Goal: Task Accomplishment & Management: Complete application form

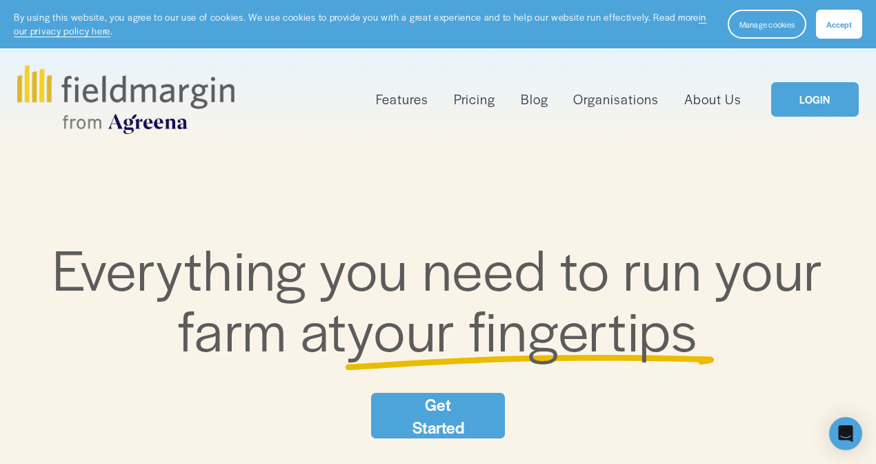
click at [0, 0] on span "Mapping" at bounding box center [0, 0] width 0 height 0
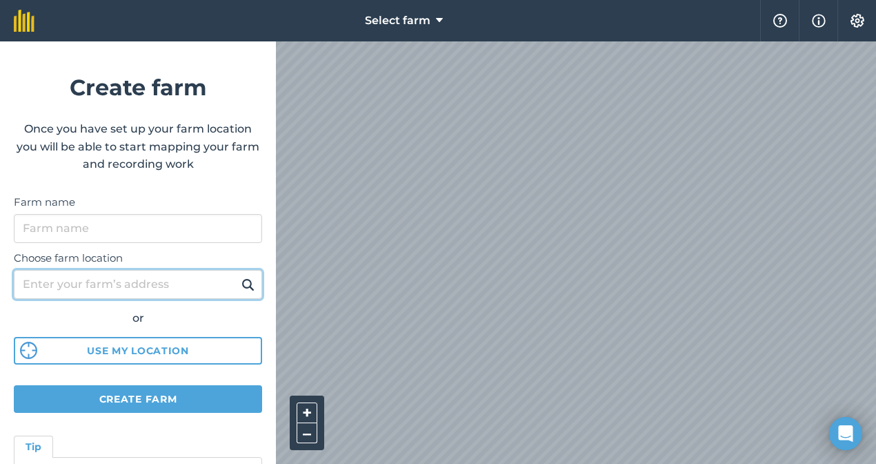
click at [129, 277] on input "Choose farm location" at bounding box center [138, 284] width 248 height 29
type input "[STREET_ADDRESS][PERSON_NAME]"
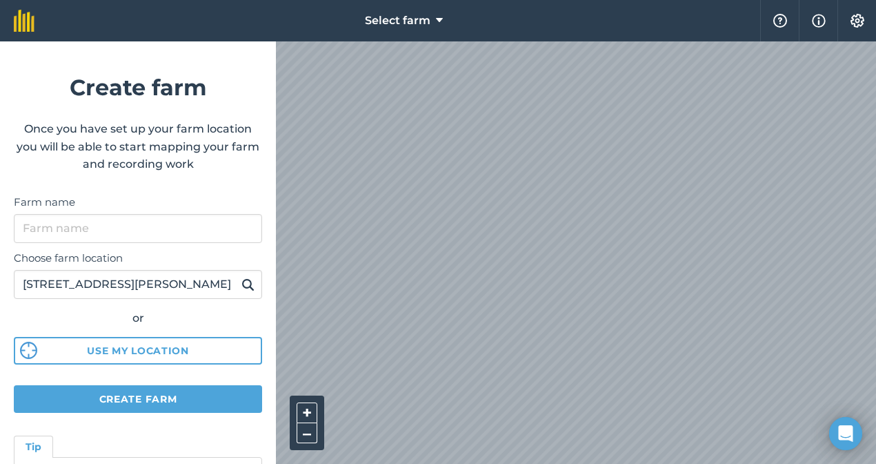
click at [250, 279] on img at bounding box center [247, 284] width 13 height 17
click at [239, 280] on button at bounding box center [247, 284] width 21 height 18
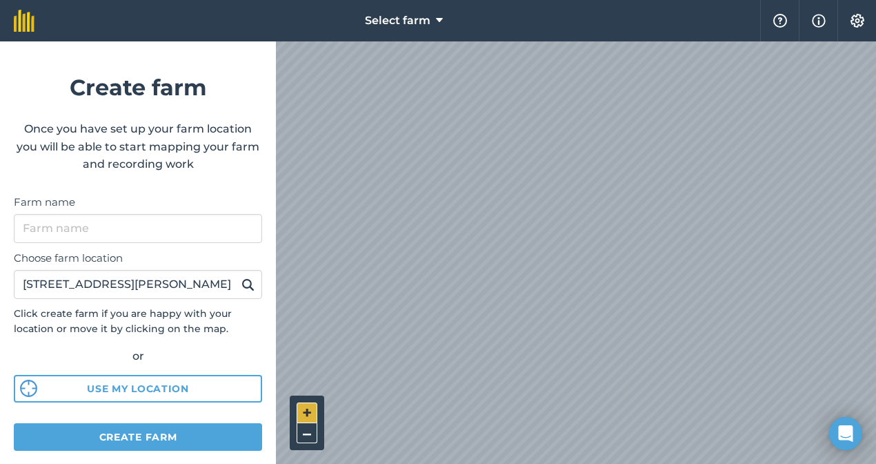
click at [306, 406] on button "+" at bounding box center [307, 412] width 21 height 21
click at [310, 432] on button "–" at bounding box center [307, 433] width 21 height 20
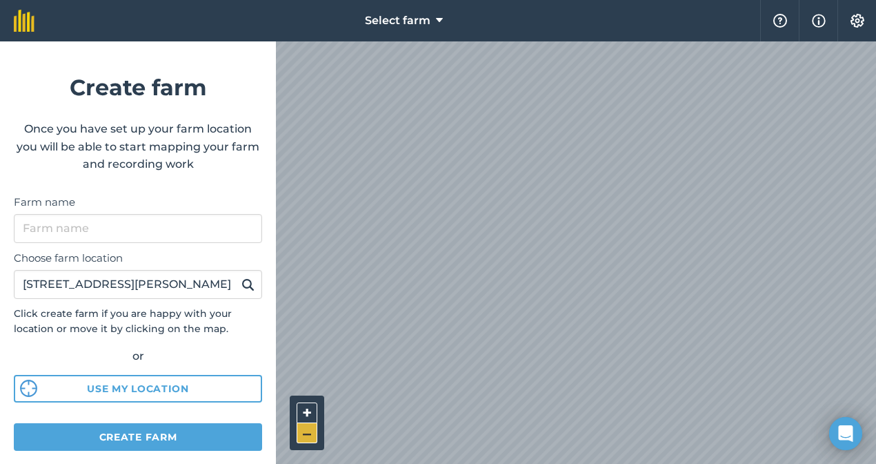
click at [310, 432] on button "–" at bounding box center [307, 433] width 21 height 20
click at [246, 282] on img at bounding box center [247, 284] width 13 height 17
click at [309, 410] on button "+" at bounding box center [307, 412] width 21 height 21
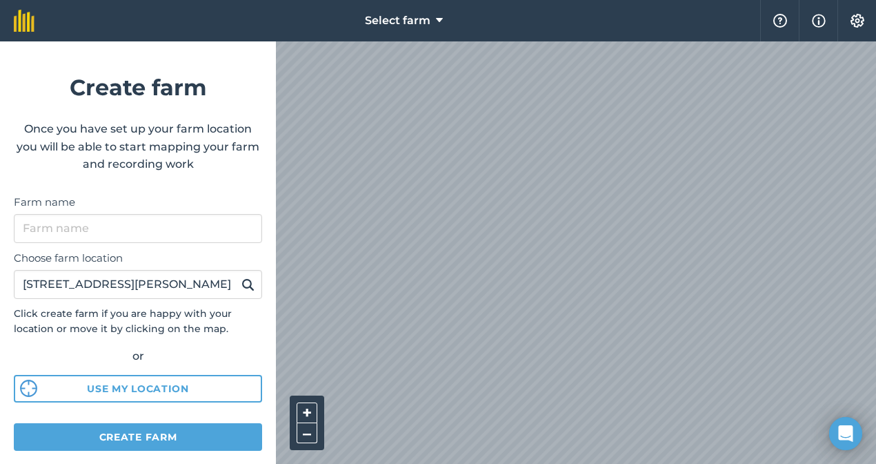
click at [514, 463] on html "Select farm Help Info Settings Create farm Once you have set up your farm locat…" at bounding box center [438, 232] width 876 height 464
click at [303, 406] on button "+" at bounding box center [307, 412] width 21 height 21
click at [308, 427] on button "–" at bounding box center [307, 433] width 21 height 20
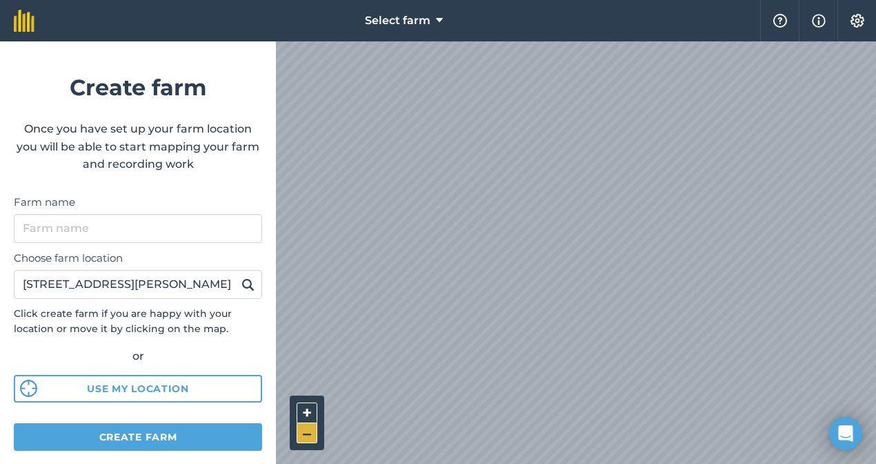
click at [308, 427] on button "–" at bounding box center [307, 433] width 21 height 20
click at [224, 433] on button "Create farm" at bounding box center [138, 437] width 248 height 28
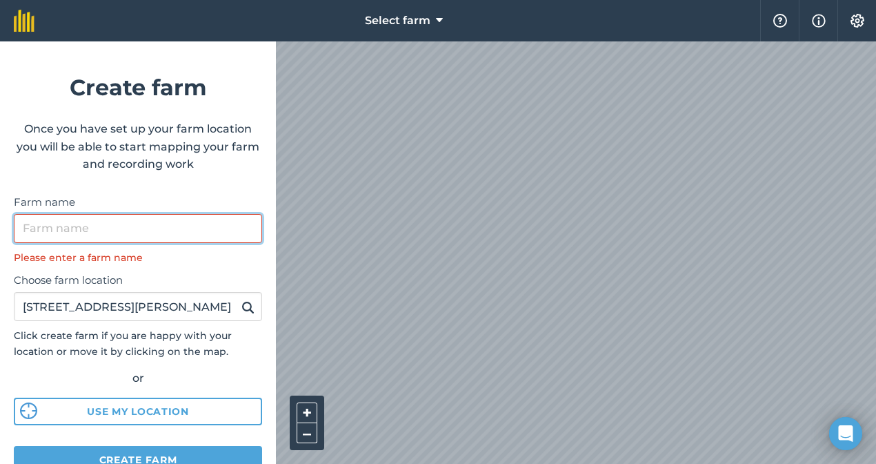
click at [184, 215] on input "Farm name" at bounding box center [138, 228] width 248 height 29
click at [303, 405] on button "+" at bounding box center [307, 412] width 21 height 21
click at [143, 225] on input "Farm name" at bounding box center [138, 228] width 248 height 29
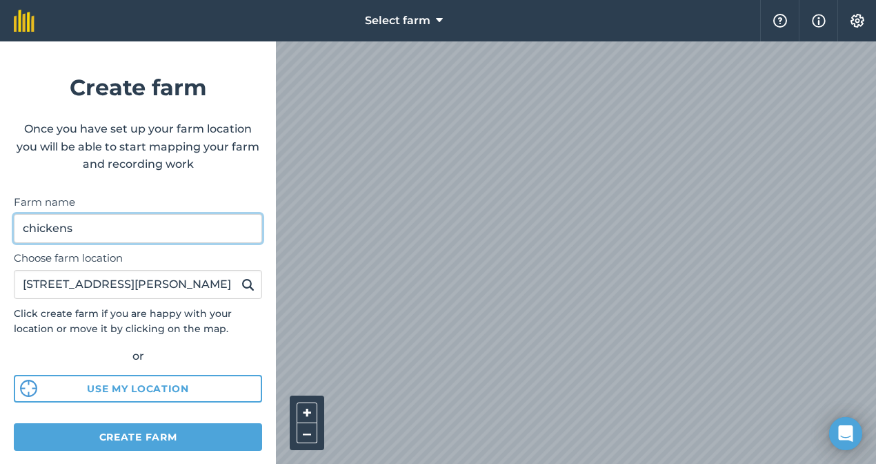
type input "chickens"
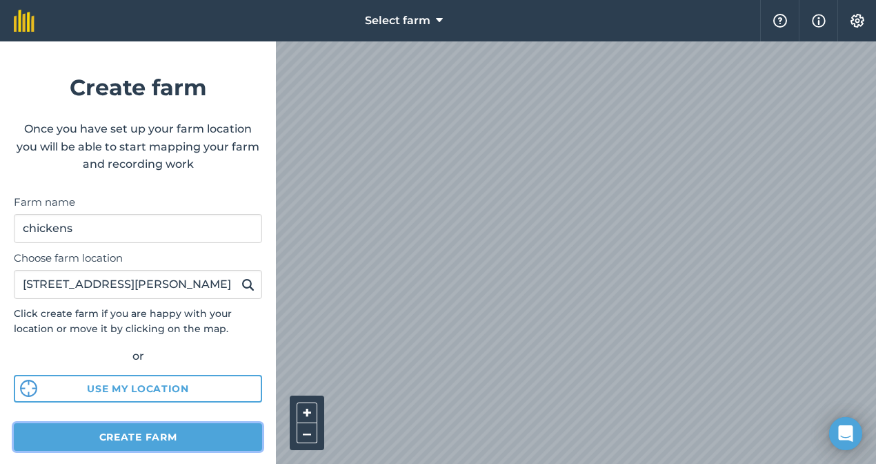
click at [169, 428] on button "Create farm" at bounding box center [138, 437] width 248 height 28
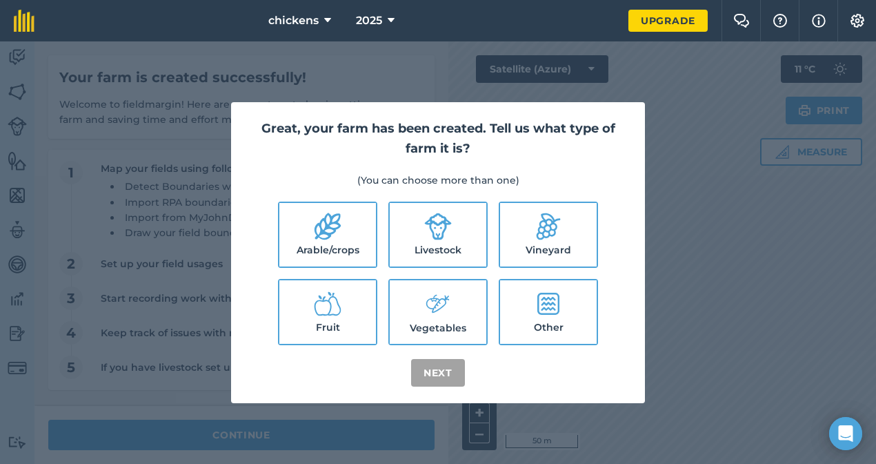
click at [572, 311] on label "Other" at bounding box center [548, 311] width 97 height 63
checkbox input "true"
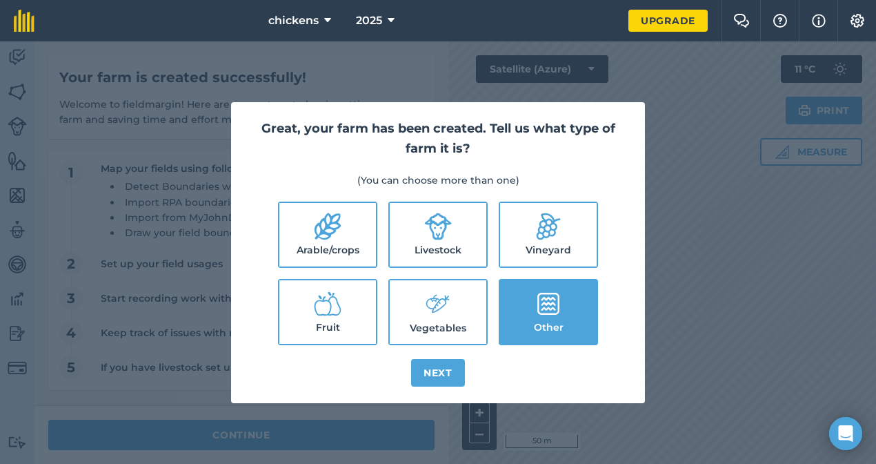
click at [343, 326] on label "Fruit" at bounding box center [327, 311] width 97 height 63
checkbox input "true"
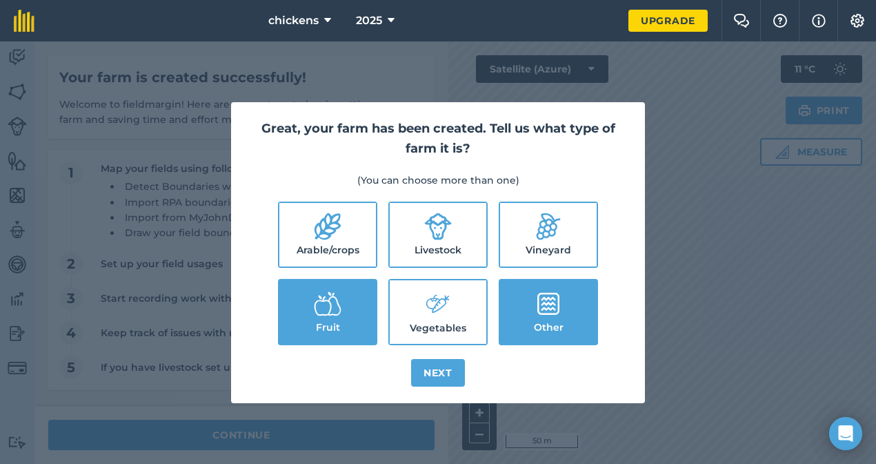
click at [422, 323] on label "Vegetables" at bounding box center [438, 311] width 97 height 63
checkbox input "true"
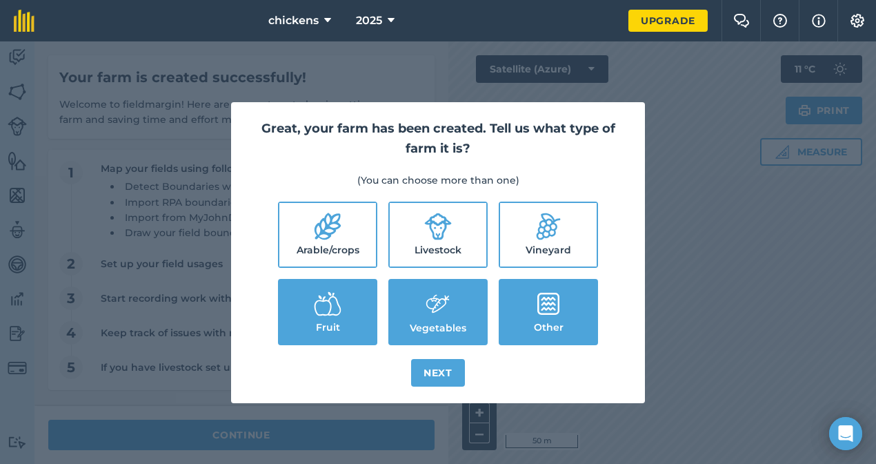
click at [532, 302] on label "Other" at bounding box center [548, 311] width 97 height 63
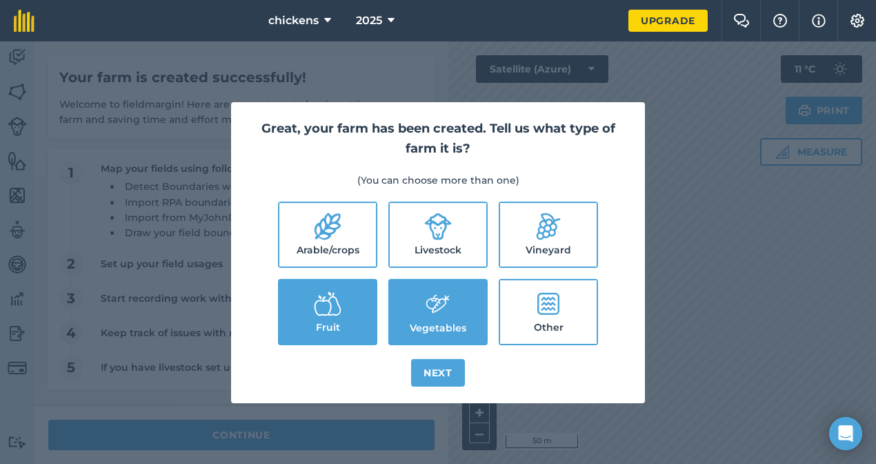
click at [532, 302] on label "Other" at bounding box center [548, 311] width 97 height 63
checkbox input "true"
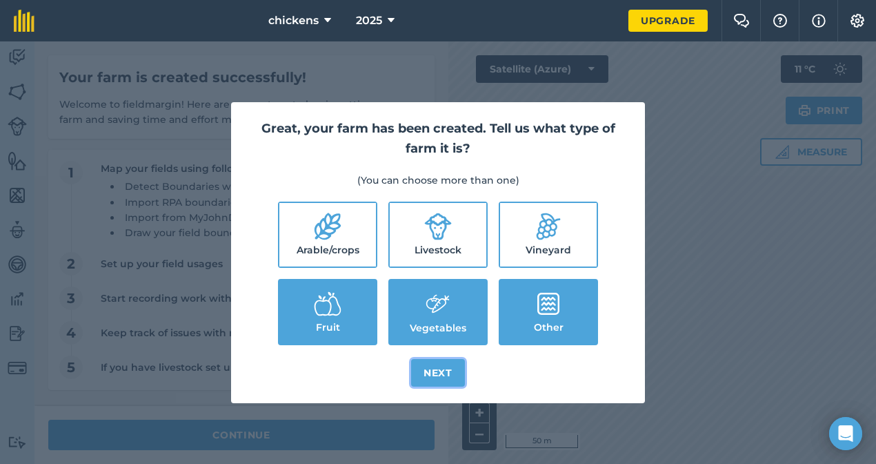
click at [449, 370] on button "Next" at bounding box center [438, 373] width 54 height 28
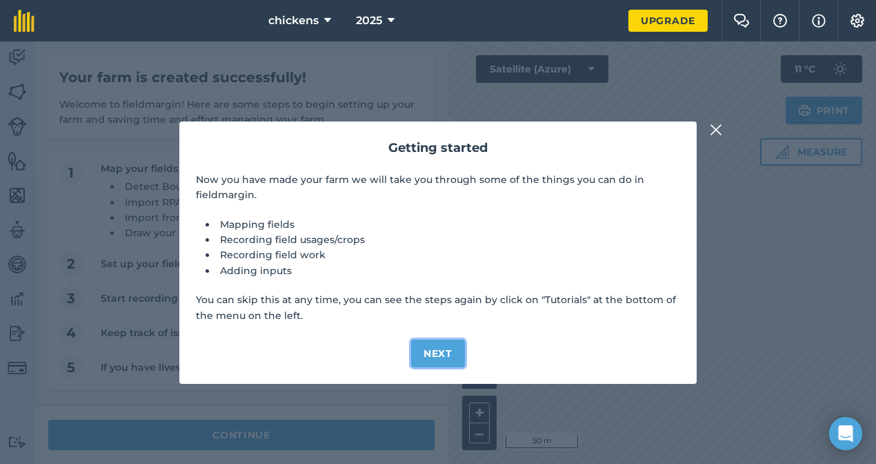
click at [441, 346] on button "Next" at bounding box center [438, 353] width 54 height 28
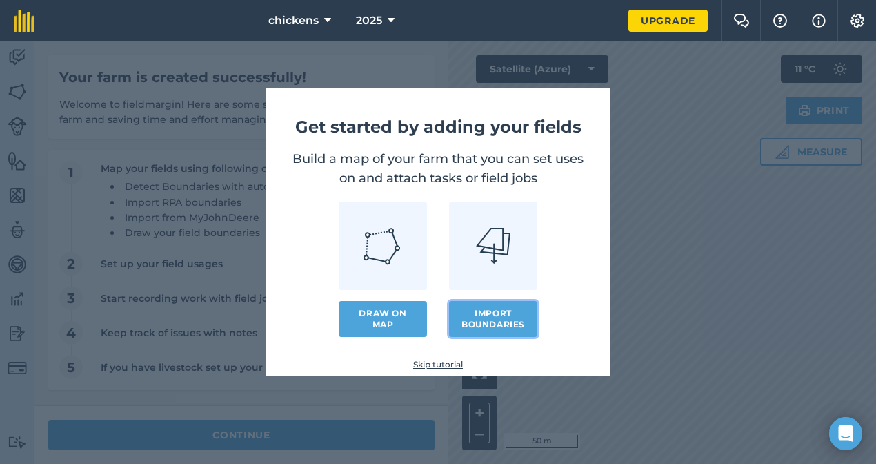
click at [479, 318] on button "Import boundaries" at bounding box center [493, 319] width 88 height 36
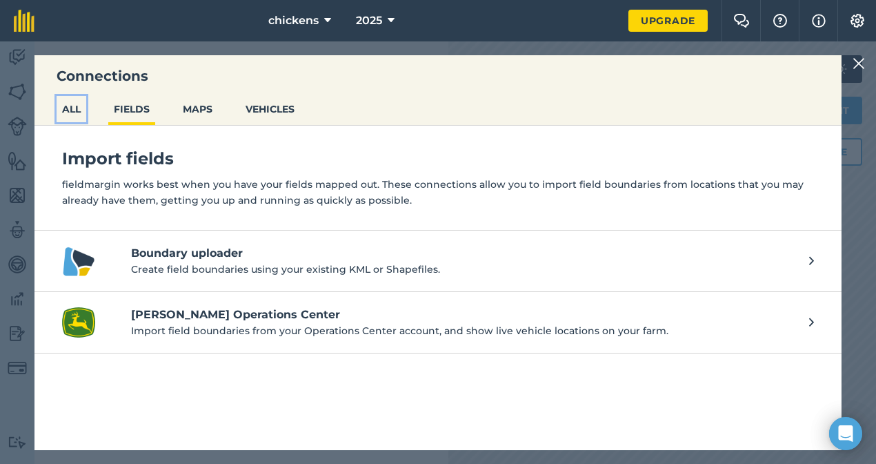
click at [72, 110] on button "ALL" at bounding box center [72, 109] width 30 height 26
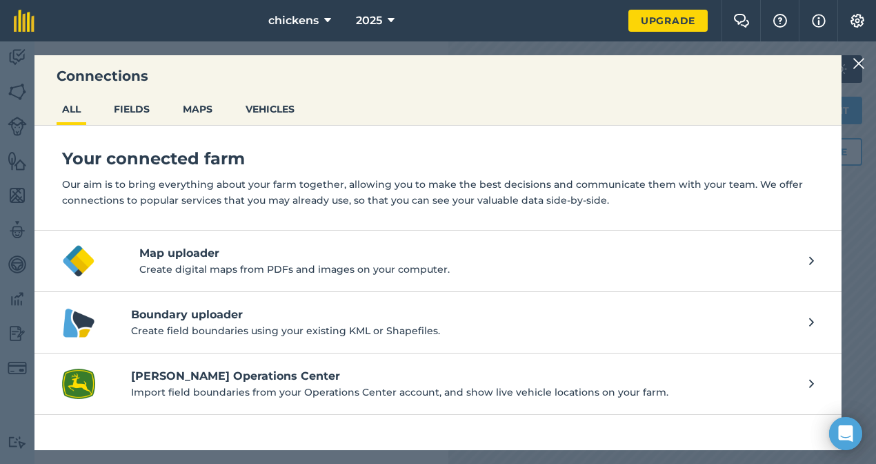
click at [858, 62] on img at bounding box center [859, 63] width 12 height 17
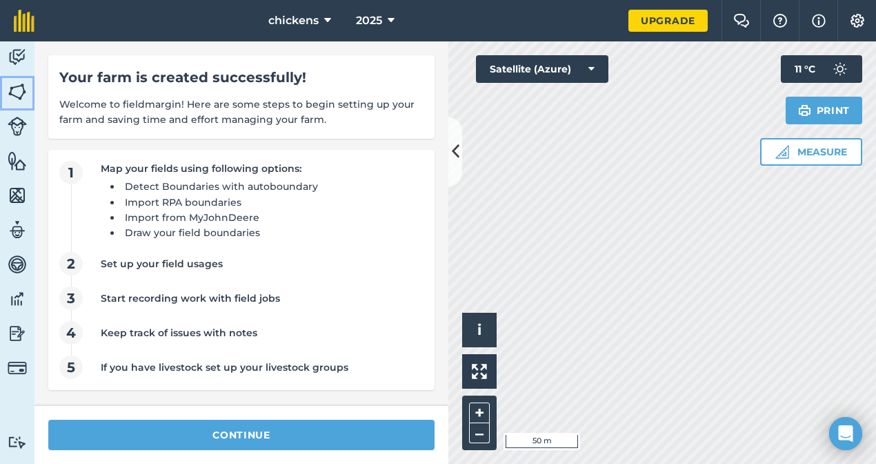
click at [15, 90] on img at bounding box center [17, 91] width 19 height 21
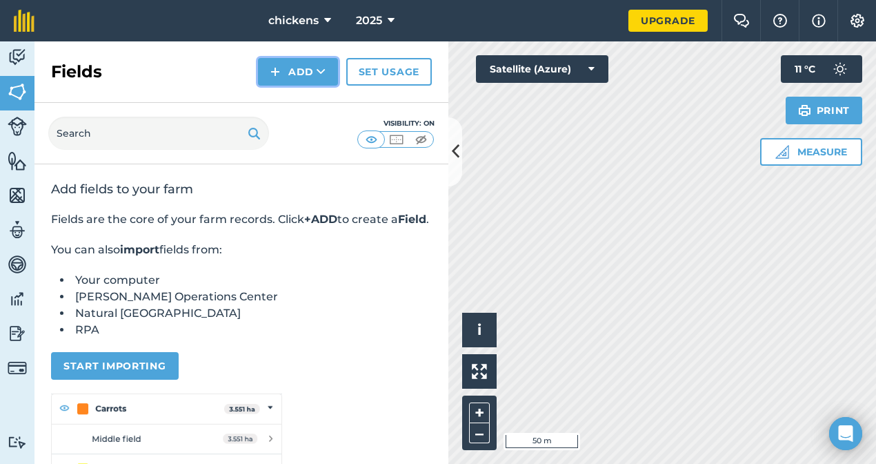
click at [299, 74] on button "Add" at bounding box center [298, 72] width 80 height 28
click at [297, 103] on link "Draw" at bounding box center [298, 103] width 76 height 30
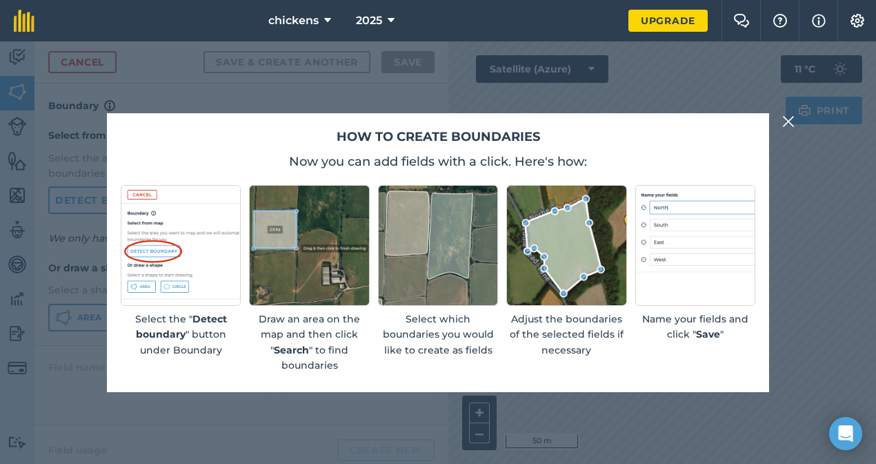
click at [318, 240] on img at bounding box center [309, 245] width 120 height 120
click at [437, 248] on img at bounding box center [438, 245] width 120 height 120
click at [569, 247] on img at bounding box center [566, 245] width 120 height 120
click at [785, 120] on img at bounding box center [788, 121] width 12 height 17
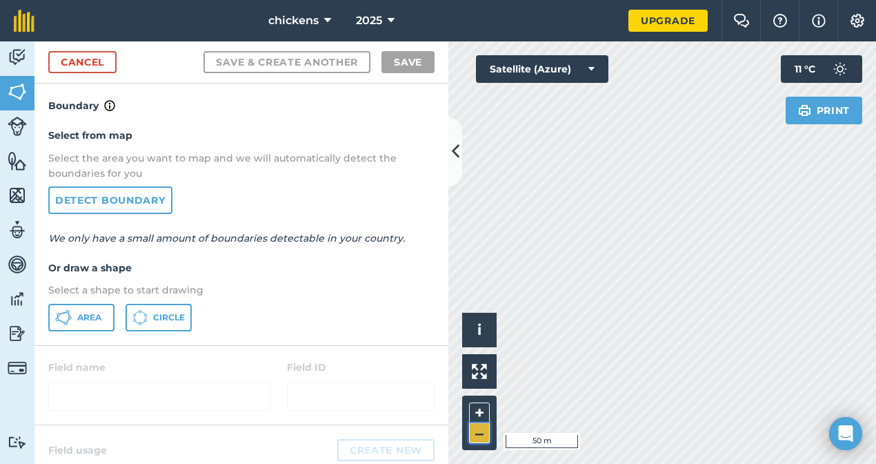
click at [486, 436] on button "–" at bounding box center [479, 433] width 21 height 20
click at [485, 436] on button "–" at bounding box center [479, 433] width 21 height 20
click at [474, 411] on button "+" at bounding box center [479, 412] width 21 height 21
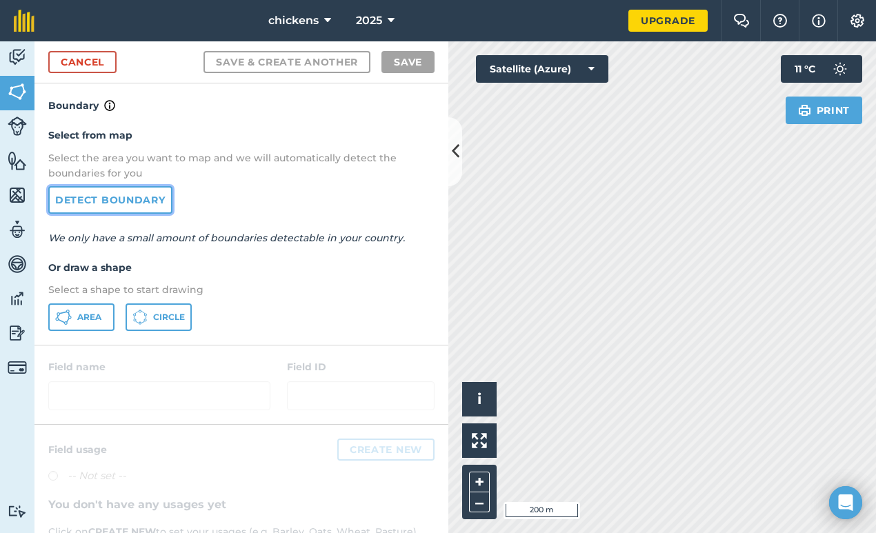
click at [159, 199] on link "Detect boundary" at bounding box center [110, 200] width 124 height 28
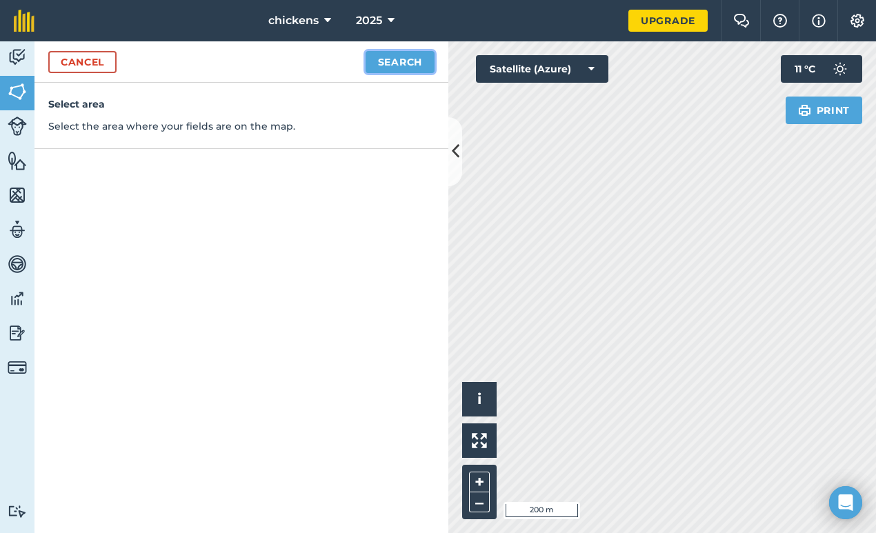
click at [392, 63] on button "Search" at bounding box center [400, 62] width 69 height 22
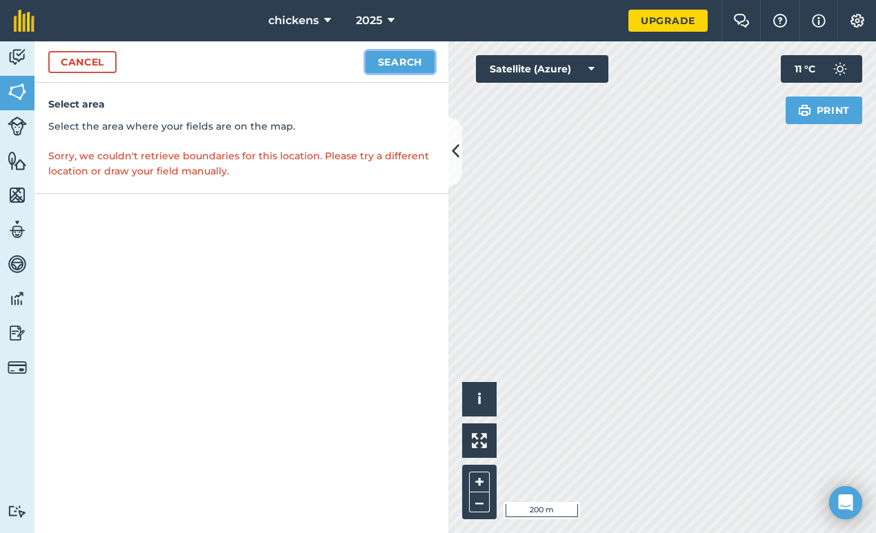
click at [392, 67] on button "Search" at bounding box center [400, 62] width 69 height 22
click at [99, 63] on link "Cancel" at bounding box center [82, 62] width 68 height 22
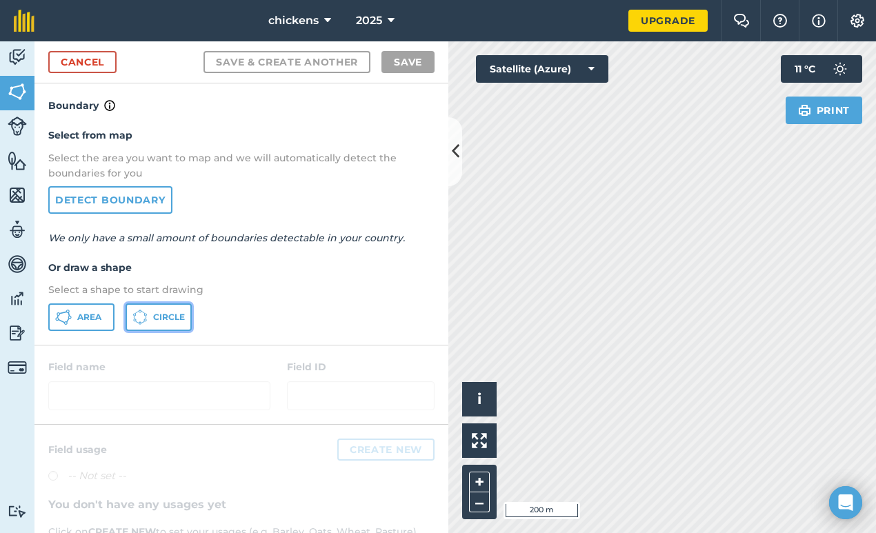
click at [147, 317] on icon at bounding box center [139, 317] width 15 height 15
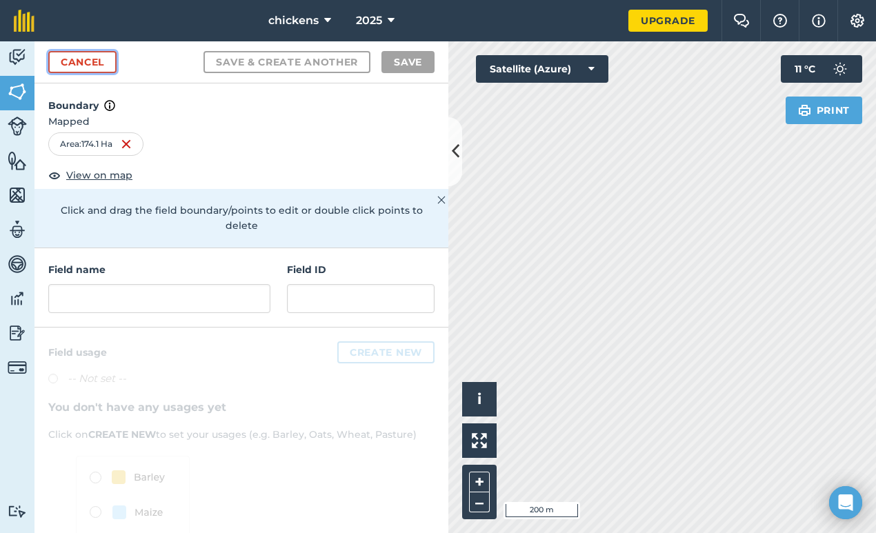
click at [110, 65] on link "Cancel" at bounding box center [82, 62] width 68 height 22
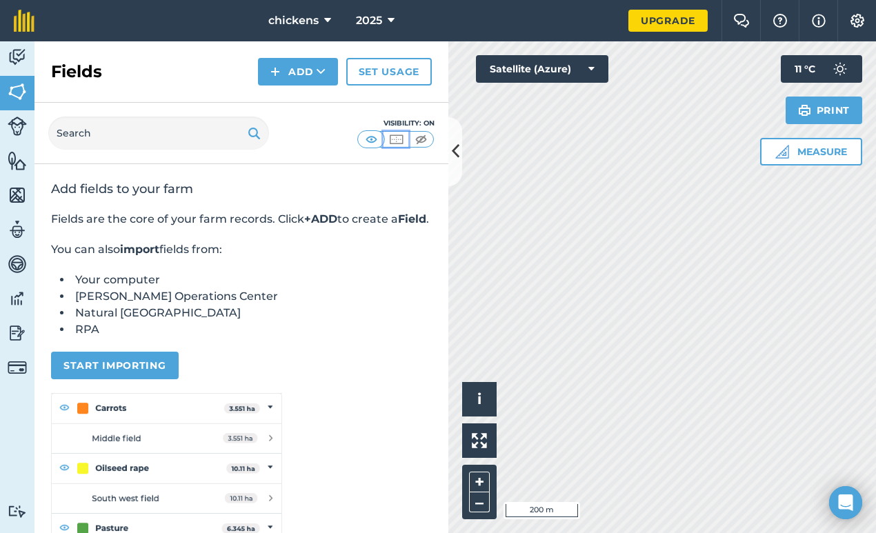
click at [396, 139] on img at bounding box center [396, 139] width 17 height 14
click at [368, 141] on img at bounding box center [371, 139] width 17 height 14
click at [19, 60] on img at bounding box center [17, 57] width 19 height 21
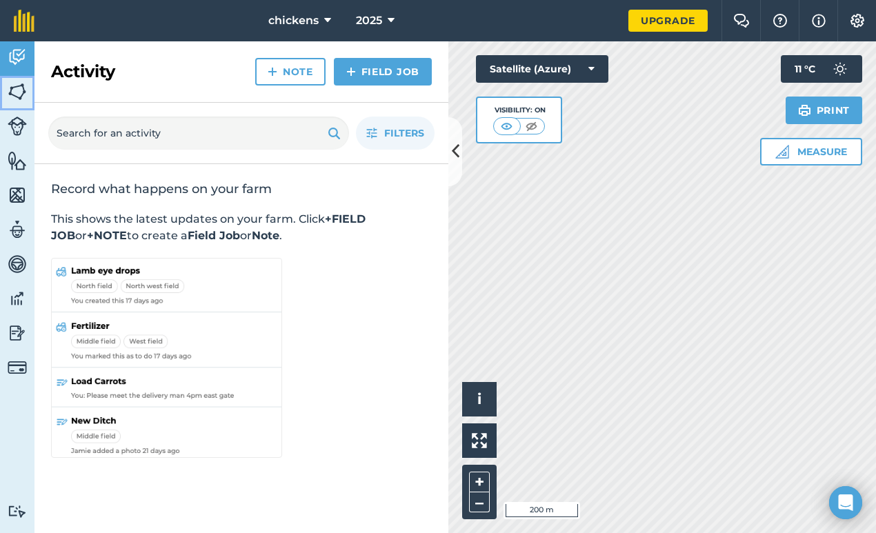
click at [19, 93] on img at bounding box center [17, 91] width 19 height 21
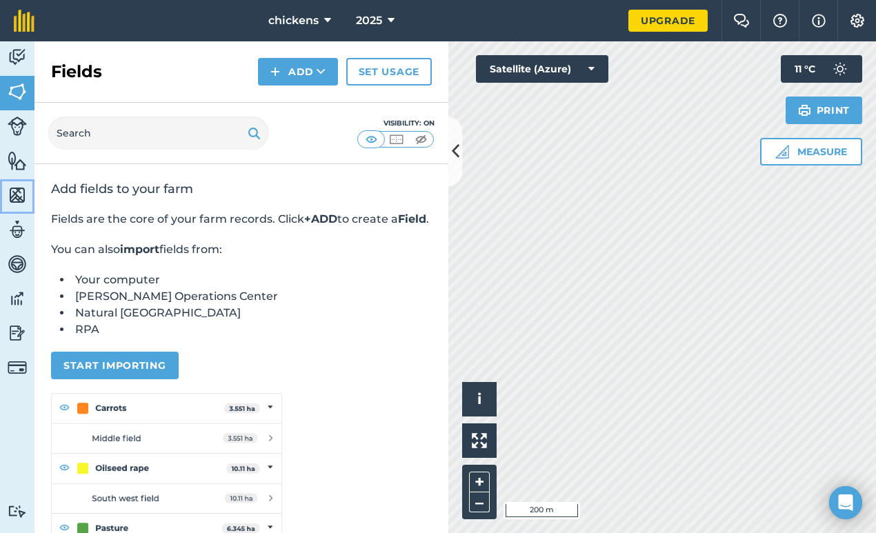
click at [20, 195] on img at bounding box center [17, 195] width 19 height 21
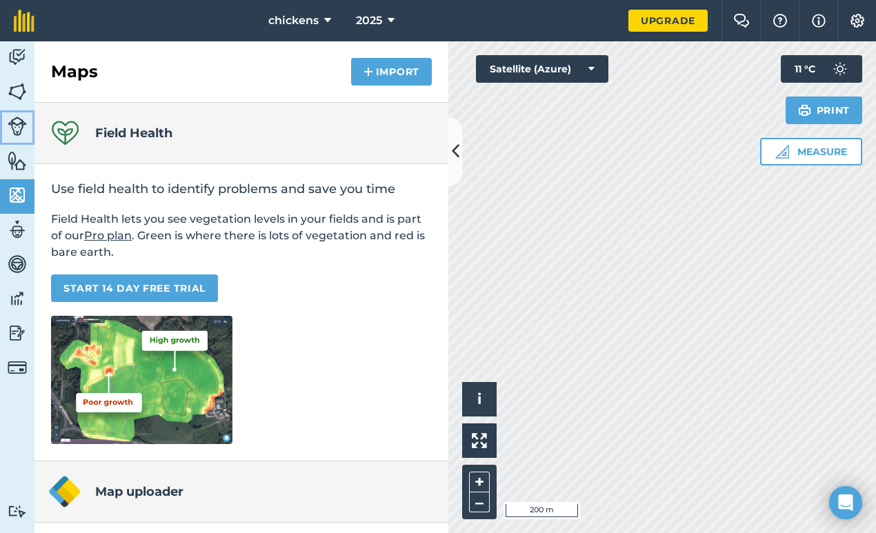
click at [8, 134] on img at bounding box center [17, 126] width 19 height 19
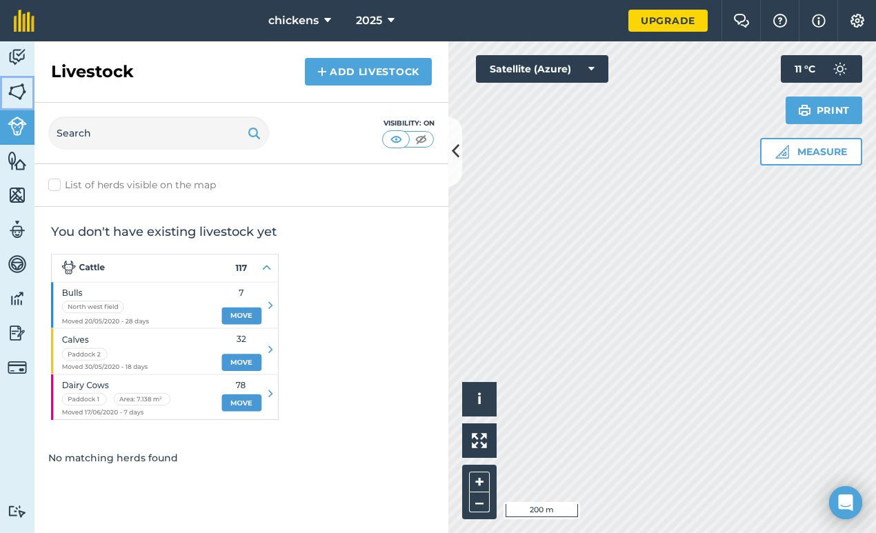
click at [19, 99] on img at bounding box center [17, 91] width 19 height 21
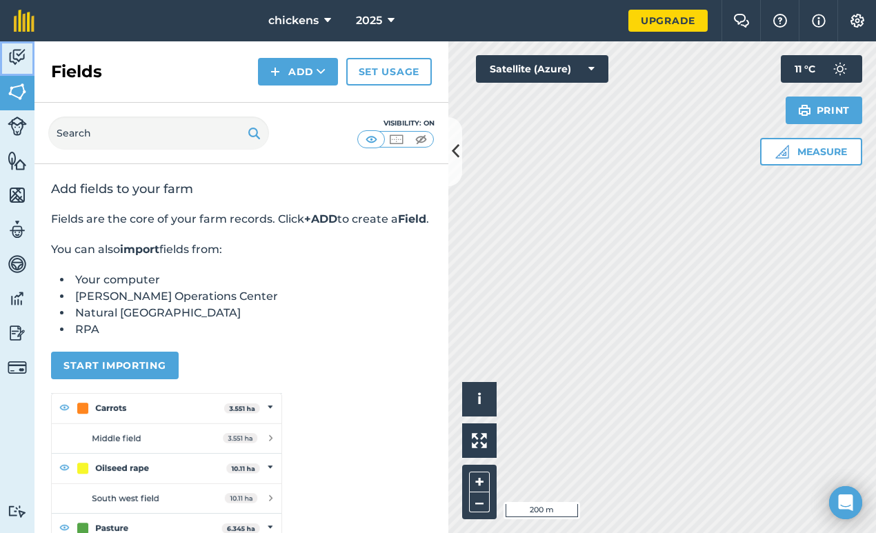
click at [19, 51] on img at bounding box center [17, 57] width 19 height 21
